Goal: Task Accomplishment & Management: Manage account settings

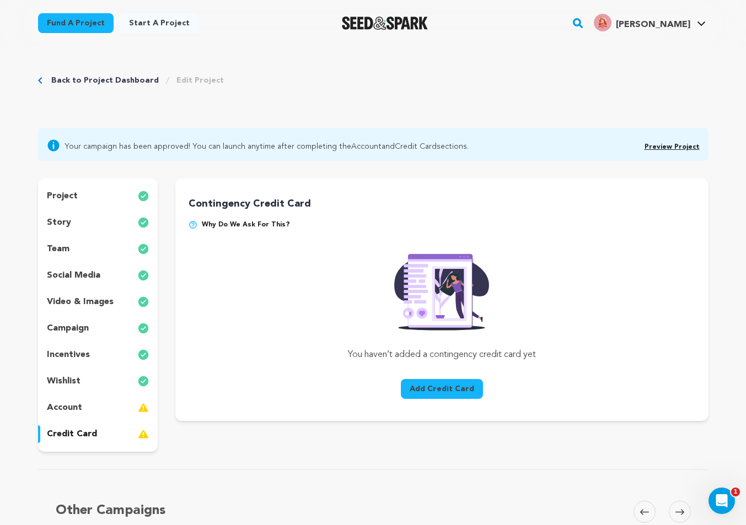
click at [113, 434] on div "credit card" at bounding box center [98, 434] width 120 height 18
click at [111, 407] on div "account" at bounding box center [98, 408] width 120 height 18
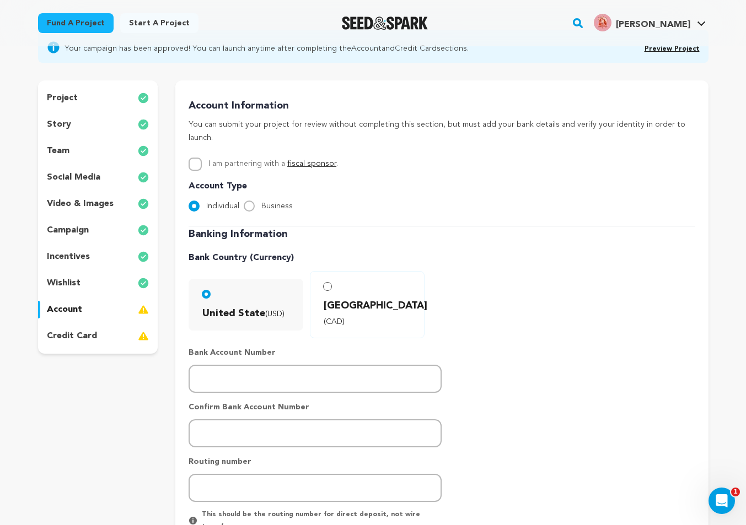
scroll to position [99, 0]
click at [297, 159] on link "fiscal sponsor" at bounding box center [311, 163] width 49 height 8
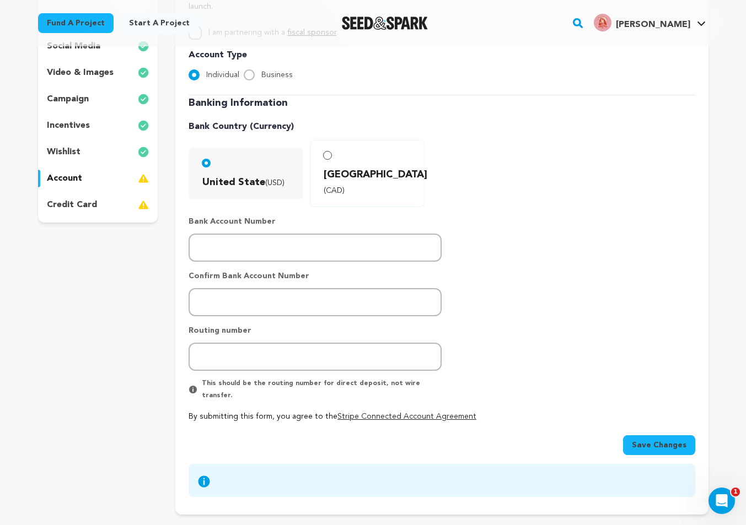
scroll to position [230, 0]
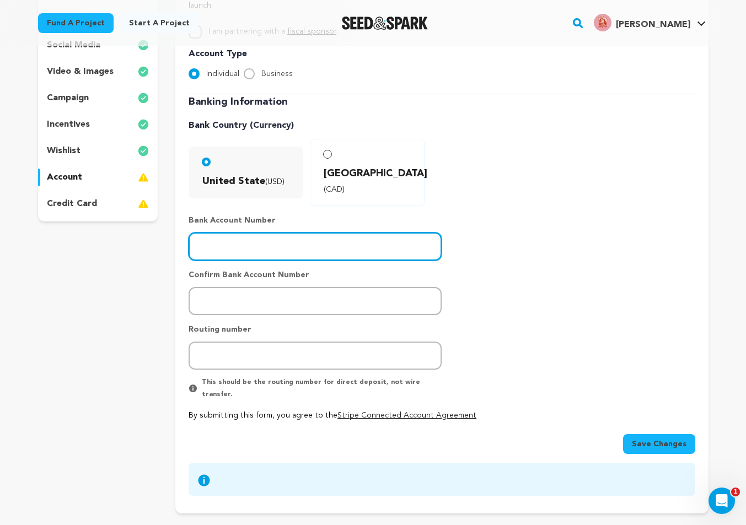
click at [263, 233] on input "number" at bounding box center [314, 247] width 253 height 28
click at [281, 233] on input "29590000097750" at bounding box center [314, 247] width 253 height 28
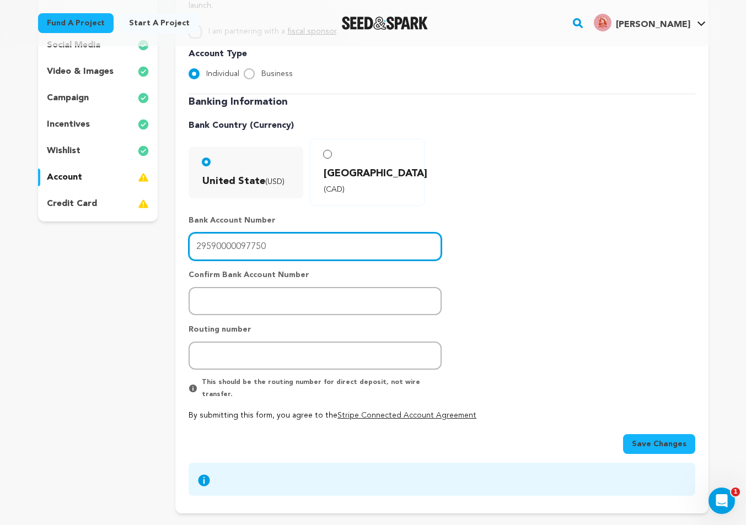
type input "29590000097750"
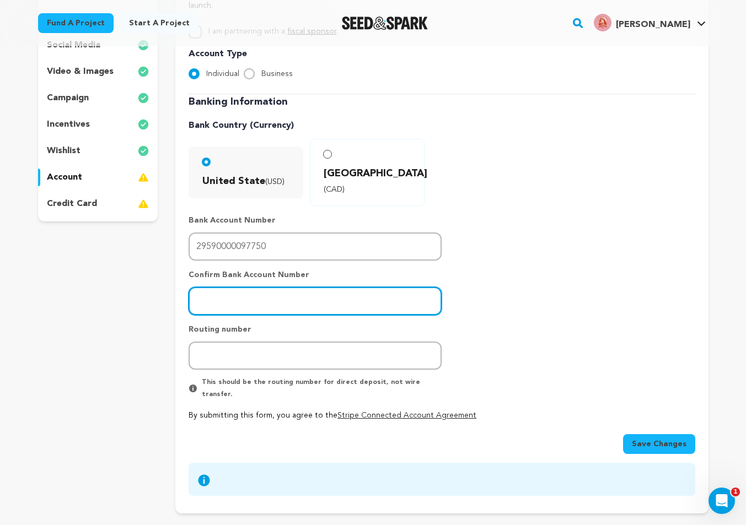
click at [264, 287] on input "number" at bounding box center [314, 301] width 253 height 28
paste input "29590000097750"
type input "29590000097750"
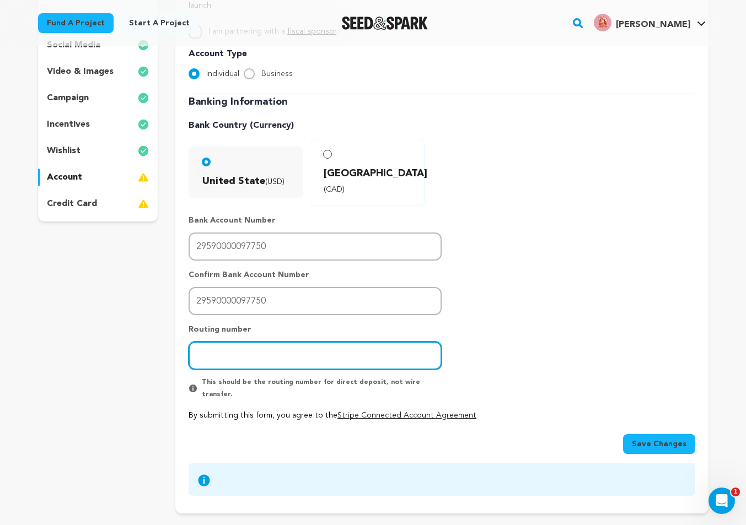
click at [277, 342] on input "number" at bounding box center [314, 356] width 253 height 28
type input "322076233"
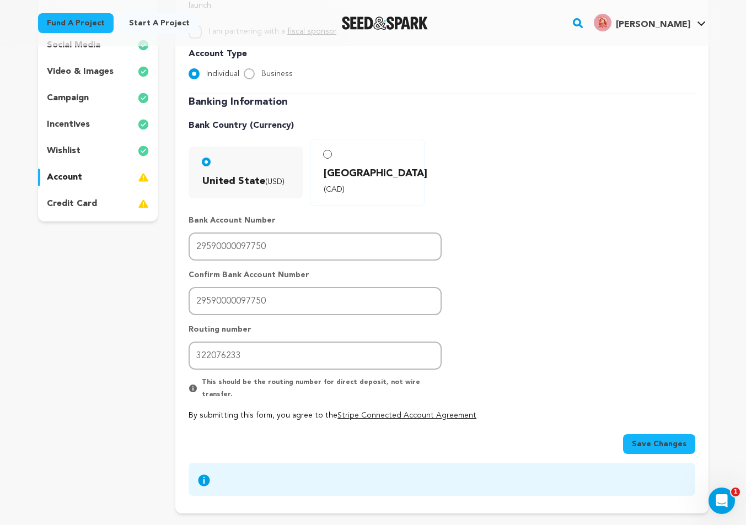
click at [657, 439] on span "Save Changes" at bounding box center [659, 444] width 55 height 11
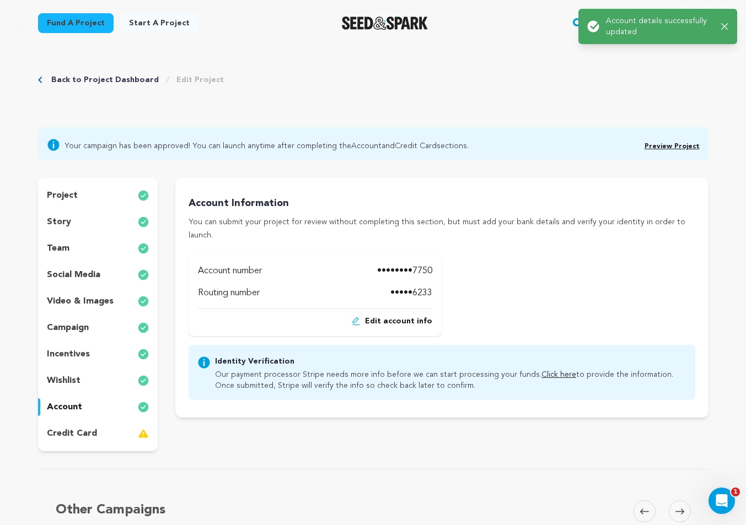
scroll to position [0, 0]
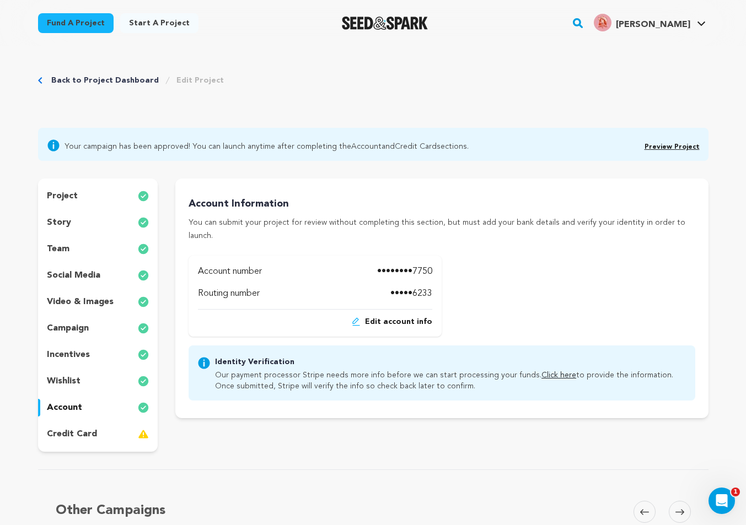
click at [115, 429] on div "credit card" at bounding box center [98, 434] width 120 height 18
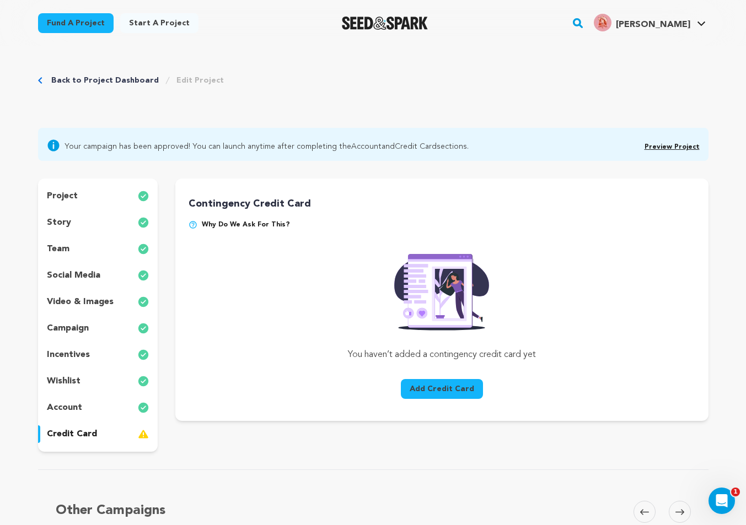
click at [450, 388] on button "Add Credit Card" at bounding box center [442, 389] width 82 height 20
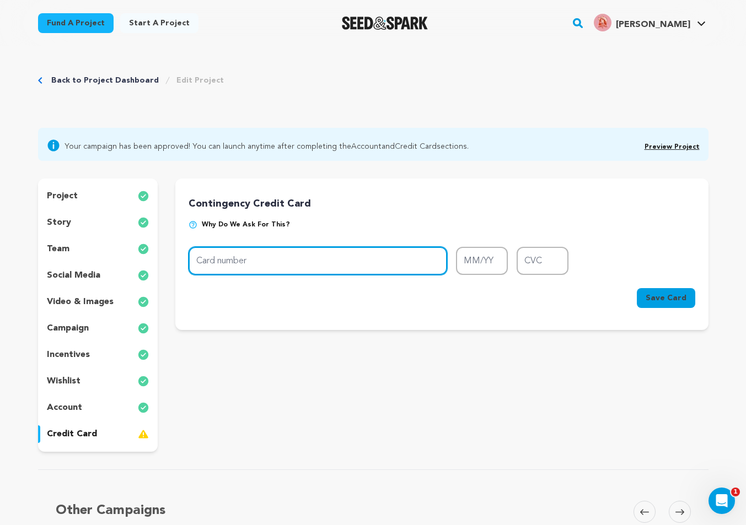
click at [238, 263] on input "Card number" at bounding box center [317, 261] width 258 height 28
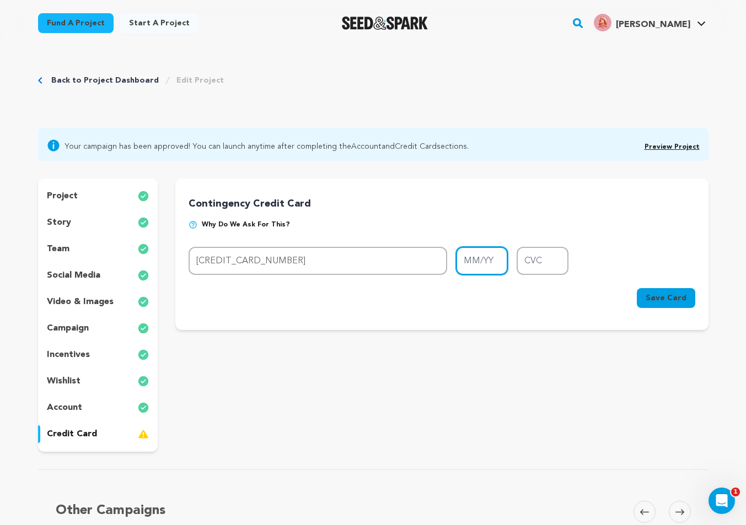
type input "3703 8291 8817 960"
type input "05/28"
click at [666, 250] on form "Card number 3703 8291 8817 960 MM/YY 05/28 CVC 0663 Card number 3703 8291 8817 …" at bounding box center [441, 280] width 506 height 66
click at [498, 259] on input "05/28" at bounding box center [482, 261] width 52 height 28
drag, startPoint x: 540, startPoint y: 261, endPoint x: 557, endPoint y: 263, distance: 16.6
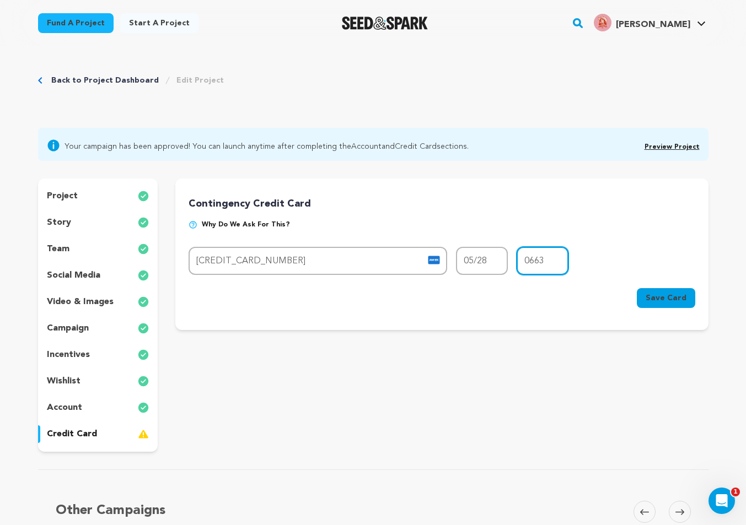
click at [540, 261] on input "0663" at bounding box center [542, 261] width 52 height 28
click at [559, 263] on input "0663" at bounding box center [542, 261] width 52 height 28
type input "0663"
click at [492, 260] on input "05/28" at bounding box center [482, 261] width 52 height 28
type input "05/28"
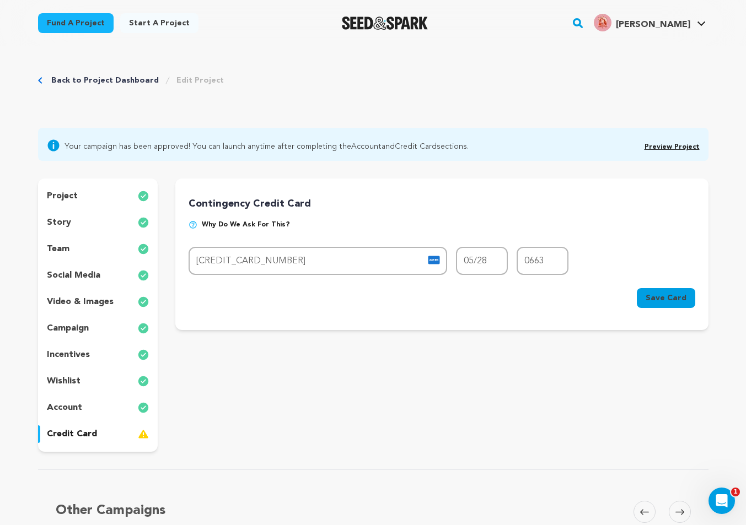
click at [662, 235] on p "Why do we ask for this?" at bounding box center [441, 229] width 506 height 18
click at [664, 295] on span "Save Card" at bounding box center [665, 298] width 41 height 11
